Goal: Task Accomplishment & Management: Manage account settings

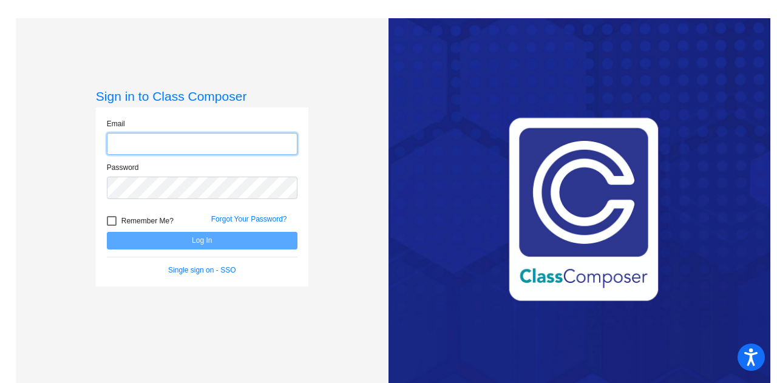
type input "[EMAIL_ADDRESS][DOMAIN_NAME]"
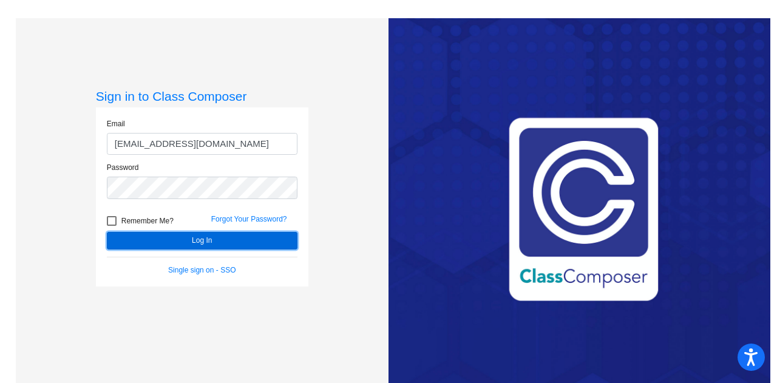
click at [137, 240] on button "Log In" at bounding box center [202, 241] width 191 height 18
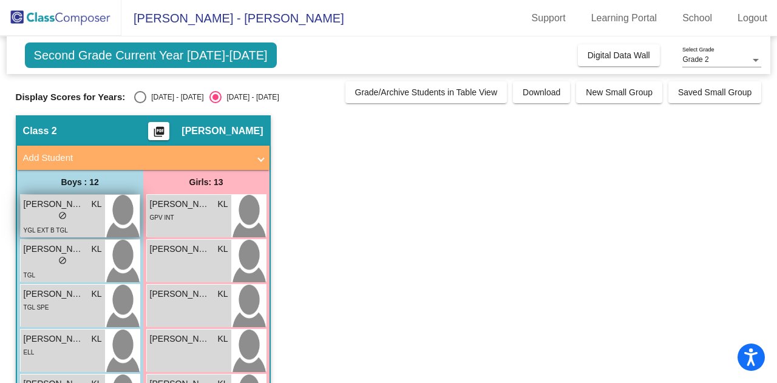
click at [66, 214] on span "do_not_disturb_alt" at bounding box center [62, 215] width 9 height 9
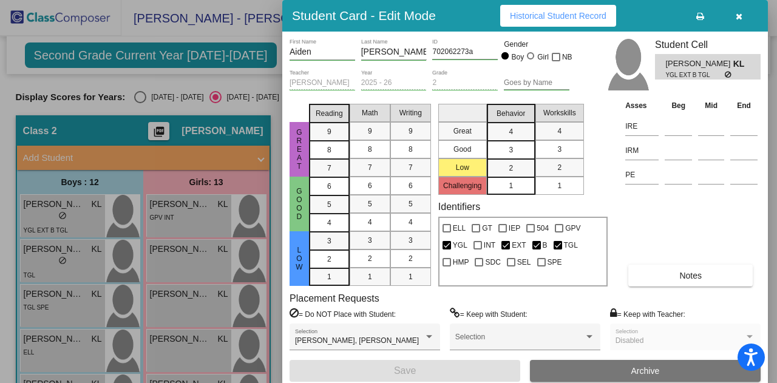
click at [675, 277] on button "Notes" at bounding box center [691, 276] width 124 height 22
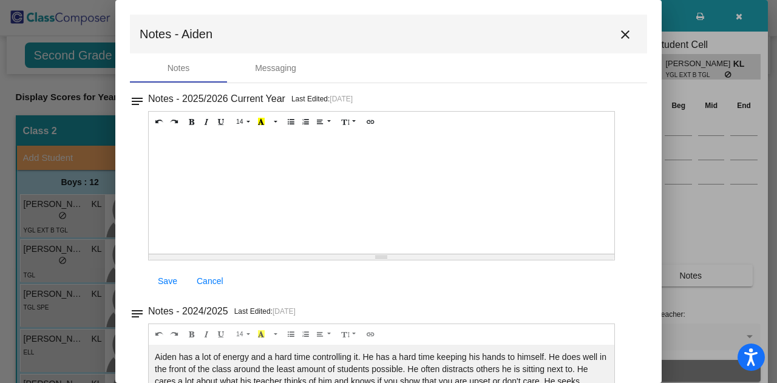
click at [624, 34] on mat-icon "close" at bounding box center [625, 34] width 15 height 15
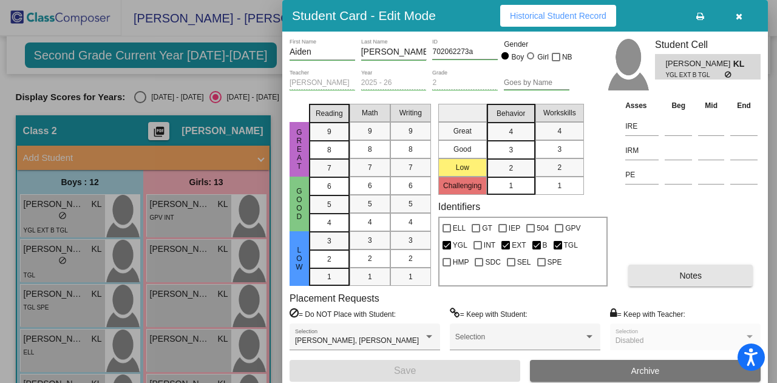
click at [649, 270] on button "Notes" at bounding box center [691, 276] width 124 height 22
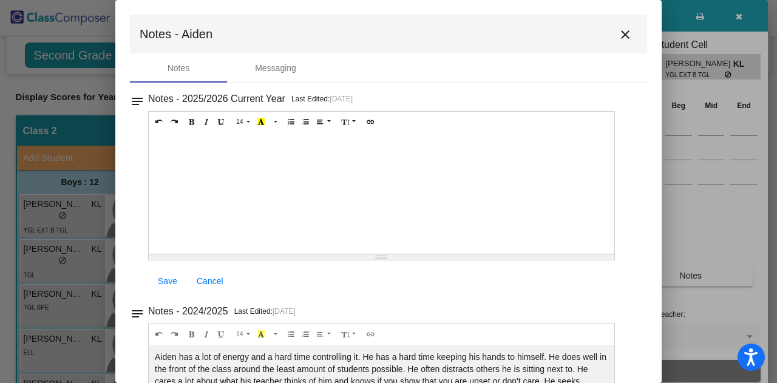
click at [630, 27] on mat-toolbar "Notes - Aiden close" at bounding box center [388, 34] width 517 height 39
click at [618, 36] on mat-icon "close" at bounding box center [625, 34] width 15 height 15
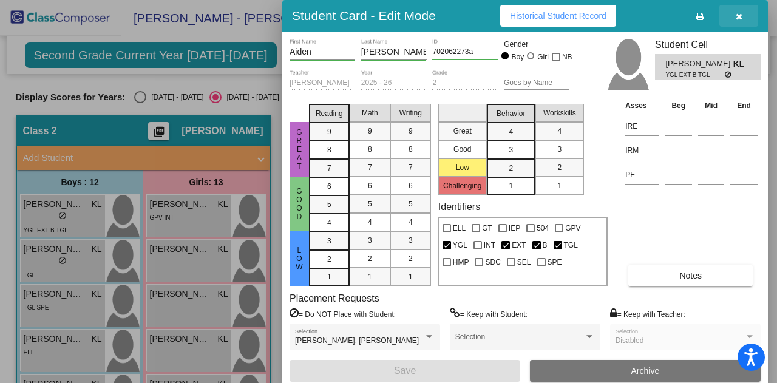
click at [737, 13] on icon "button" at bounding box center [739, 16] width 7 height 9
